Goal: Task Accomplishment & Management: Complete application form

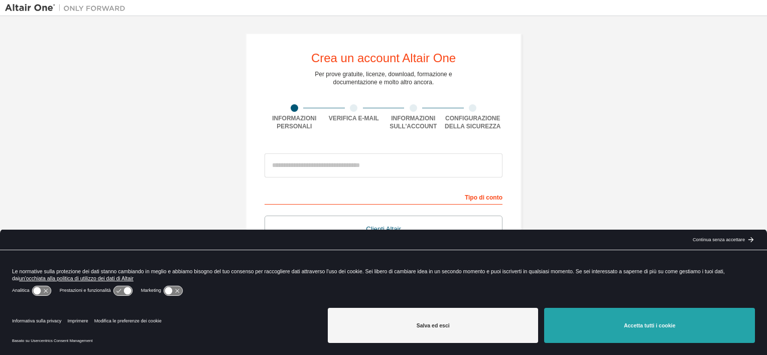
click at [647, 330] on button "Accetta tutti i cookie" at bounding box center [649, 325] width 211 height 35
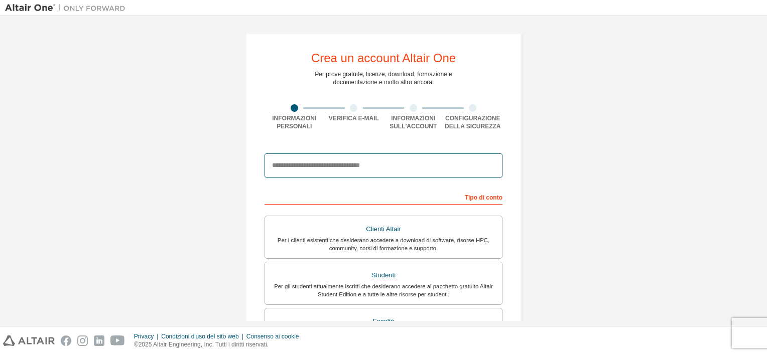
click at [279, 174] on input "email" at bounding box center [384, 166] width 238 height 24
type input "**********"
type input "****"
type input "******"
type input "*******"
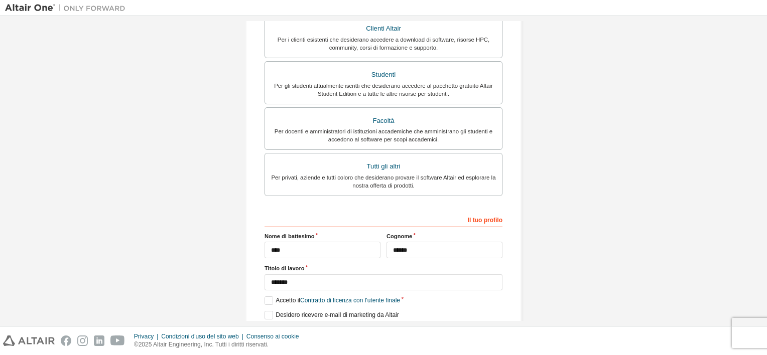
scroll to position [237, 0]
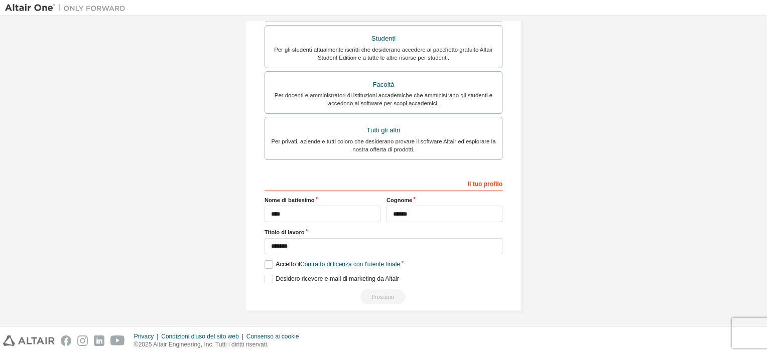
click at [267, 265] on label "Accetto il Contratto di licenza con l'utente finale" at bounding box center [333, 265] width 136 height 9
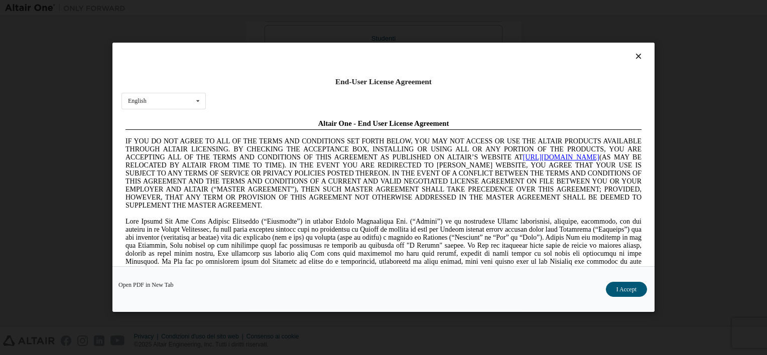
scroll to position [0, 0]
click at [196, 101] on icon at bounding box center [198, 101] width 13 height 16
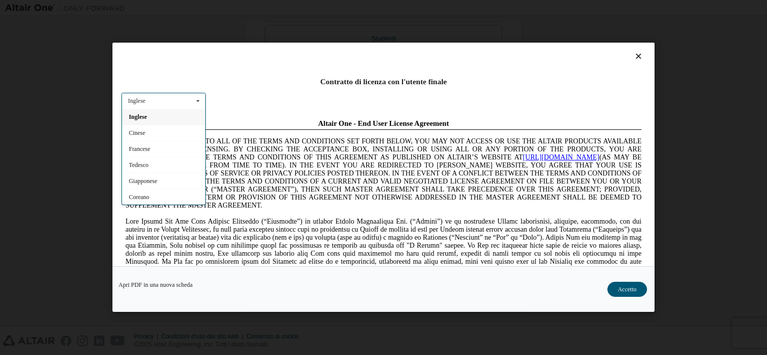
click at [222, 57] on div at bounding box center [383, 59] width 524 height 14
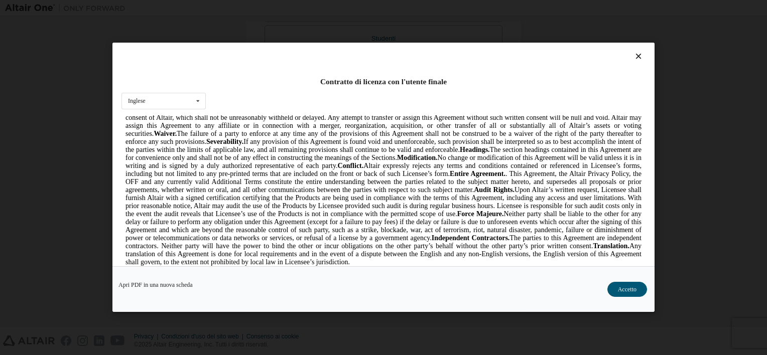
scroll to position [2823, 0]
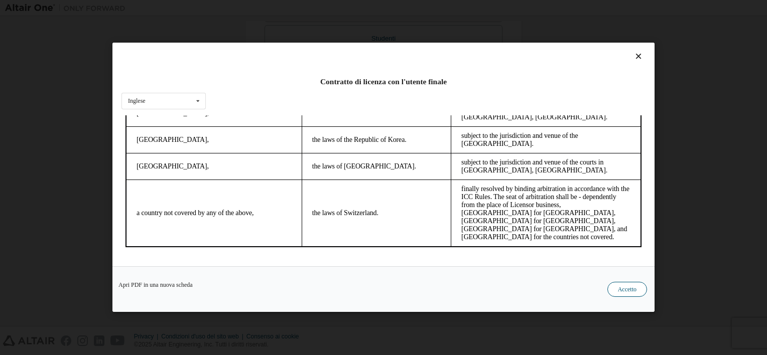
drag, startPoint x: 631, startPoint y: 290, endPoint x: 626, endPoint y: 287, distance: 5.9
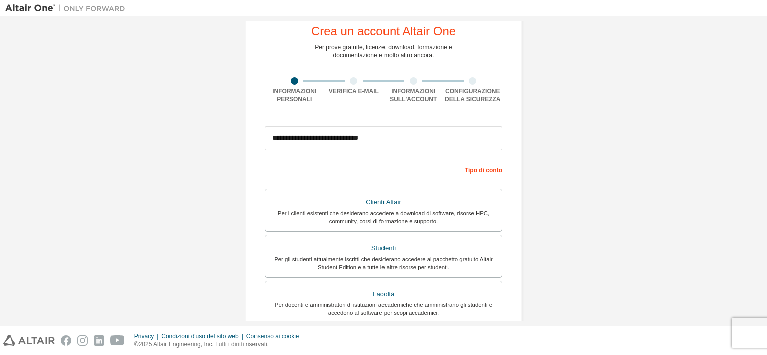
scroll to position [0, 0]
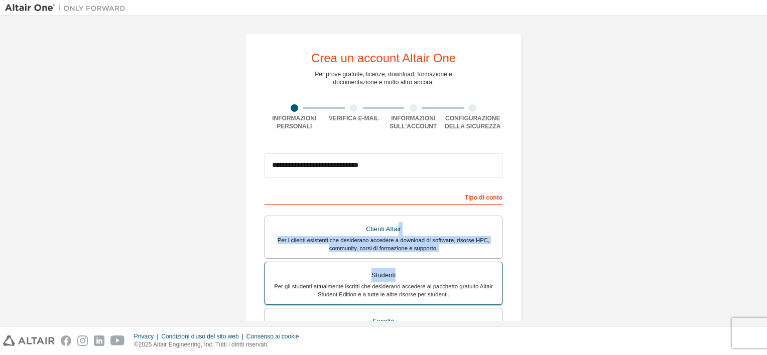
drag, startPoint x: 397, startPoint y: 240, endPoint x: 398, endPoint y: 263, distance: 22.1
click at [398, 263] on div "Clienti Altair Per i clienti esistenti che desiderano accedere a download di so…" at bounding box center [384, 308] width 238 height 184
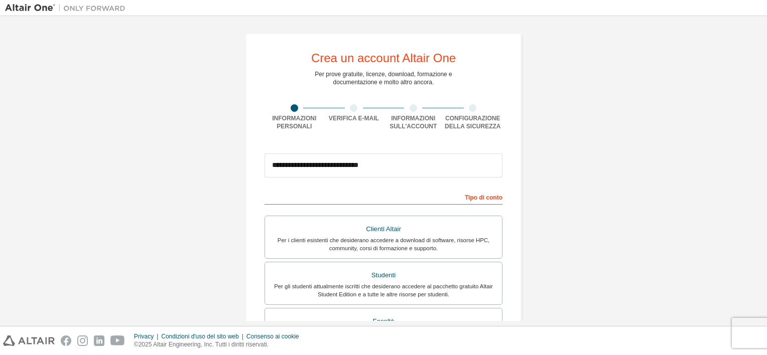
drag, startPoint x: 398, startPoint y: 263, endPoint x: 246, endPoint y: 207, distance: 161.3
click at [246, 207] on div "**********" at bounding box center [383, 291] width 276 height 516
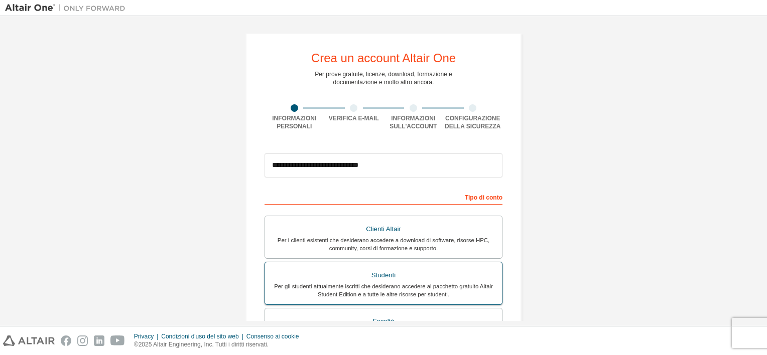
click at [351, 281] on div "Studenti" at bounding box center [383, 276] width 225 height 14
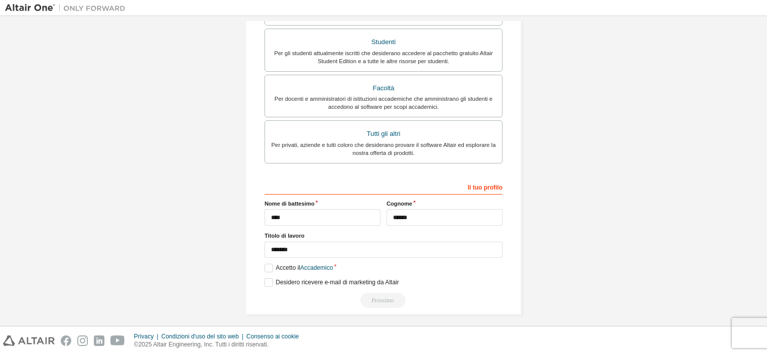
scroll to position [237, 0]
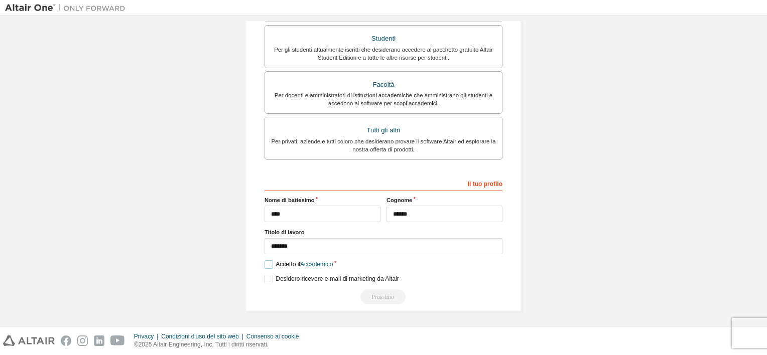
click at [269, 262] on label "Accetto il Accademico" at bounding box center [299, 265] width 68 height 9
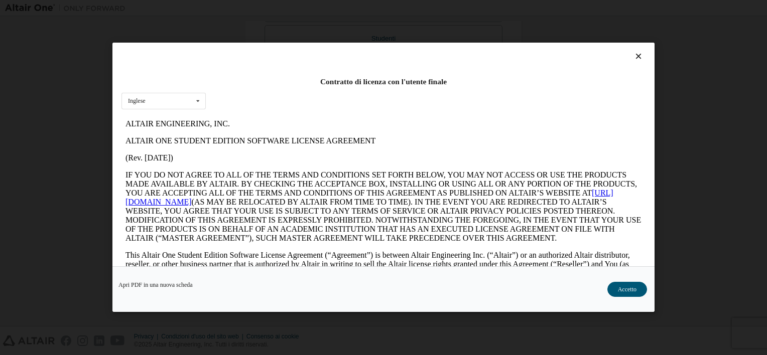
scroll to position [0, 0]
click at [630, 294] on button "Accetto" at bounding box center [627, 290] width 40 height 15
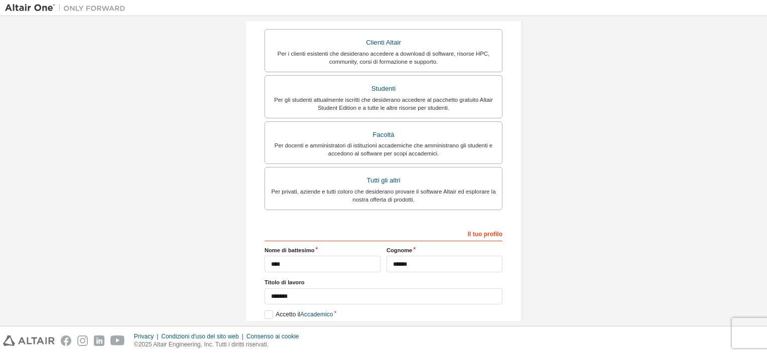
scroll to position [237, 0]
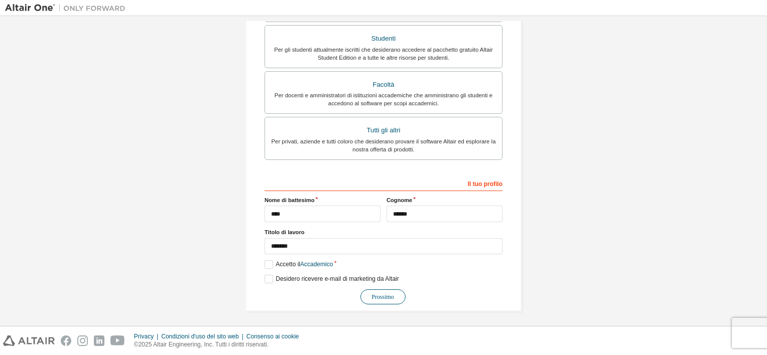
click at [382, 292] on button "Prossimo" at bounding box center [382, 297] width 45 height 15
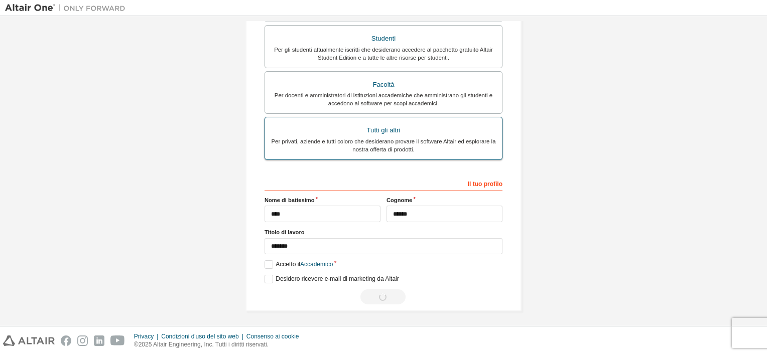
scroll to position [0, 0]
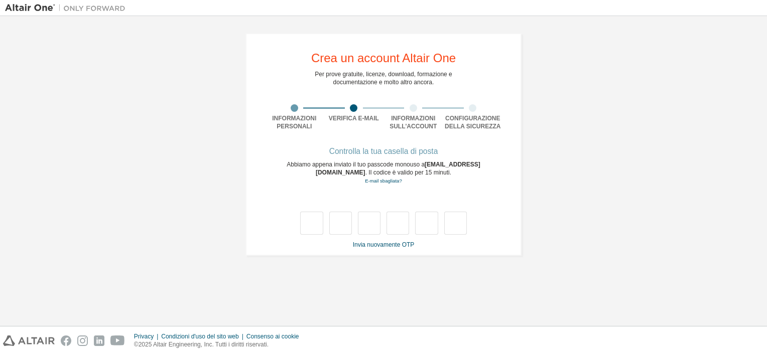
click at [324, 225] on div at bounding box center [383, 223] width 167 height 23
click at [320, 225] on input "text" at bounding box center [311, 223] width 23 height 23
type input "*"
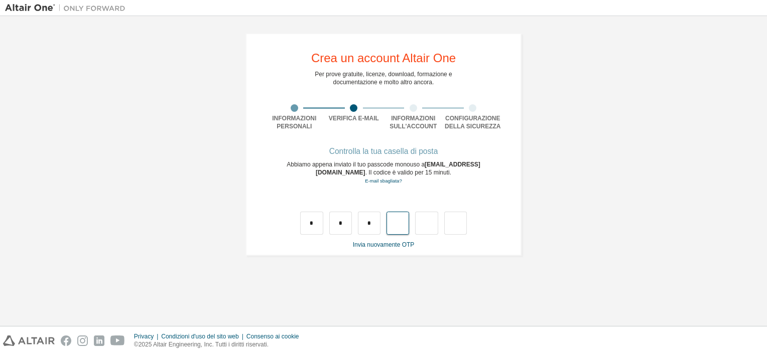
type input "*"
